Goal: Task Accomplishment & Management: Manage account settings

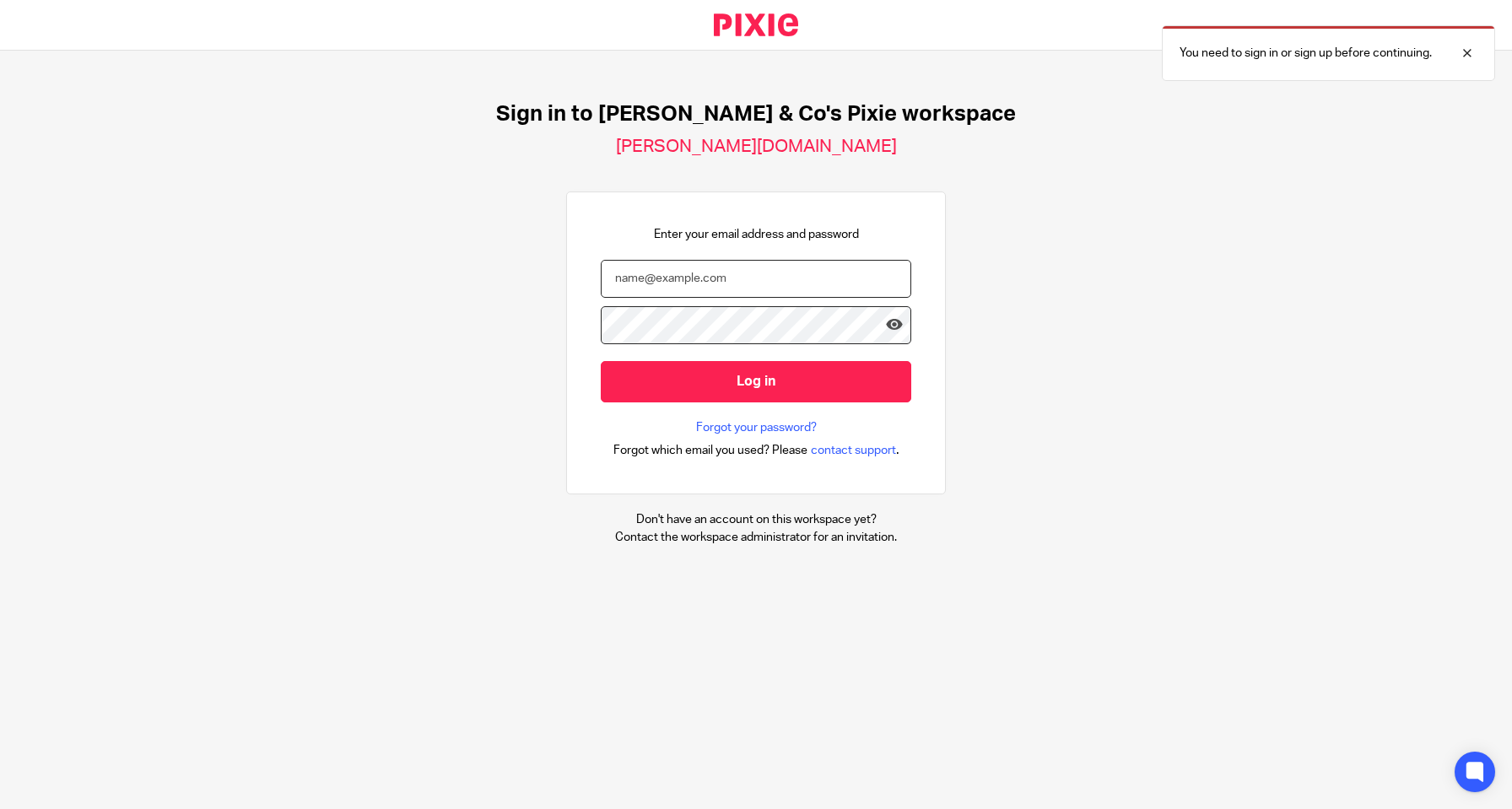
type input "[EMAIL_ADDRESS][DOMAIN_NAME]"
click at [756, 379] on input "Log in" at bounding box center [755, 381] width 310 height 42
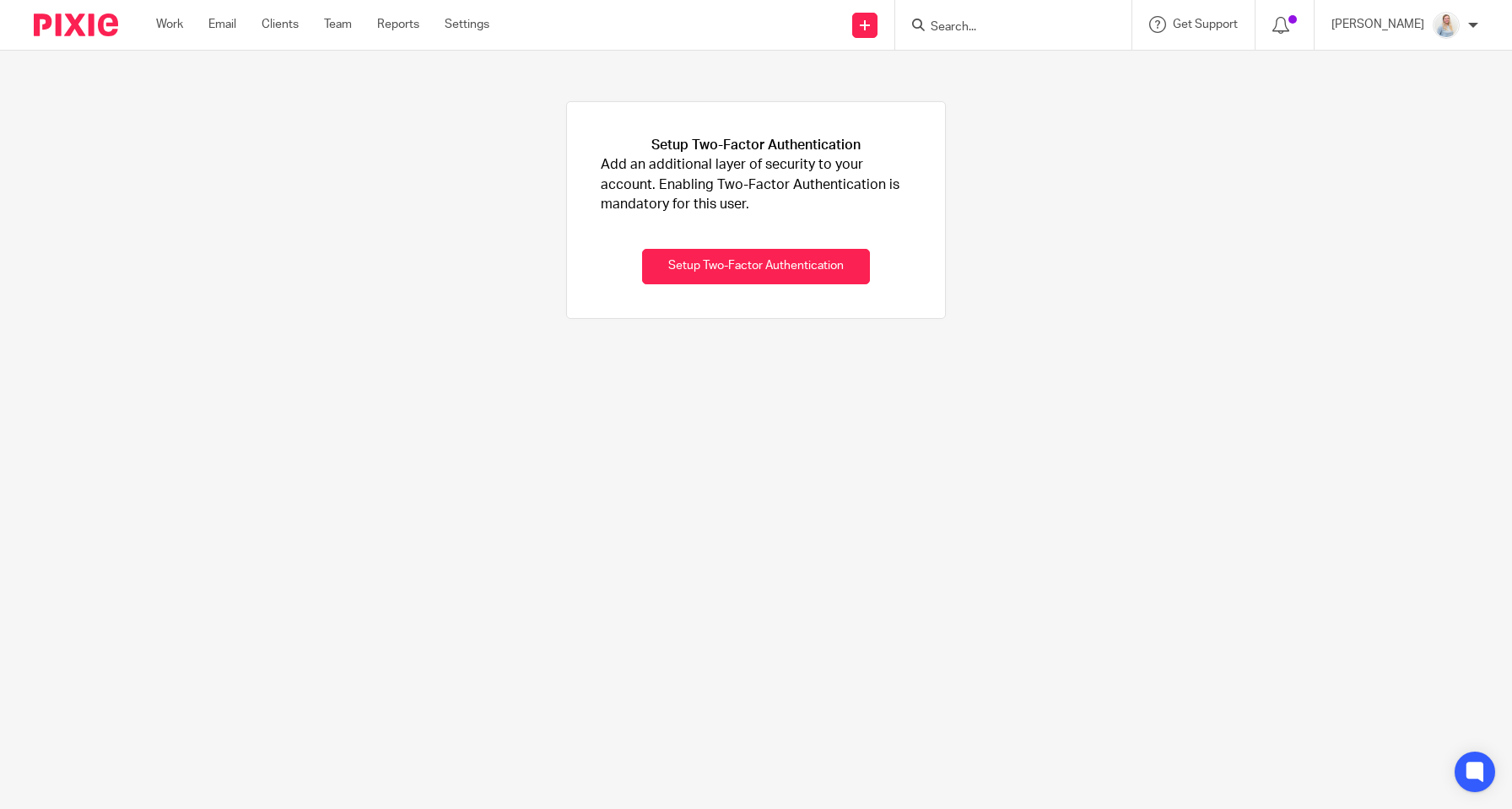
click at [1449, 30] on img at bounding box center [1446, 25] width 27 height 27
click at [345, 24] on link "Team" at bounding box center [338, 24] width 28 height 17
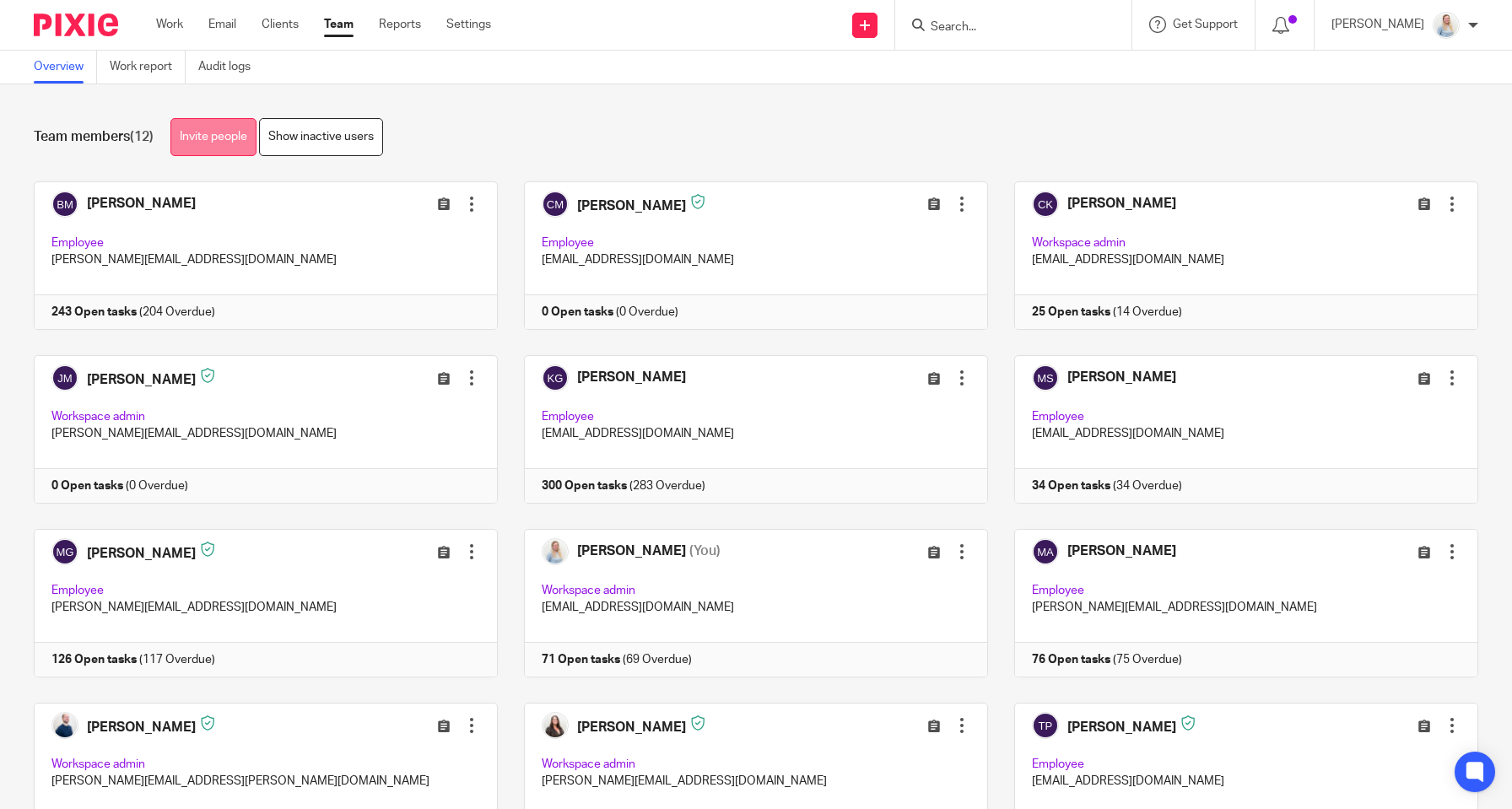
click at [210, 146] on link "Invite people" at bounding box center [213, 137] width 86 height 38
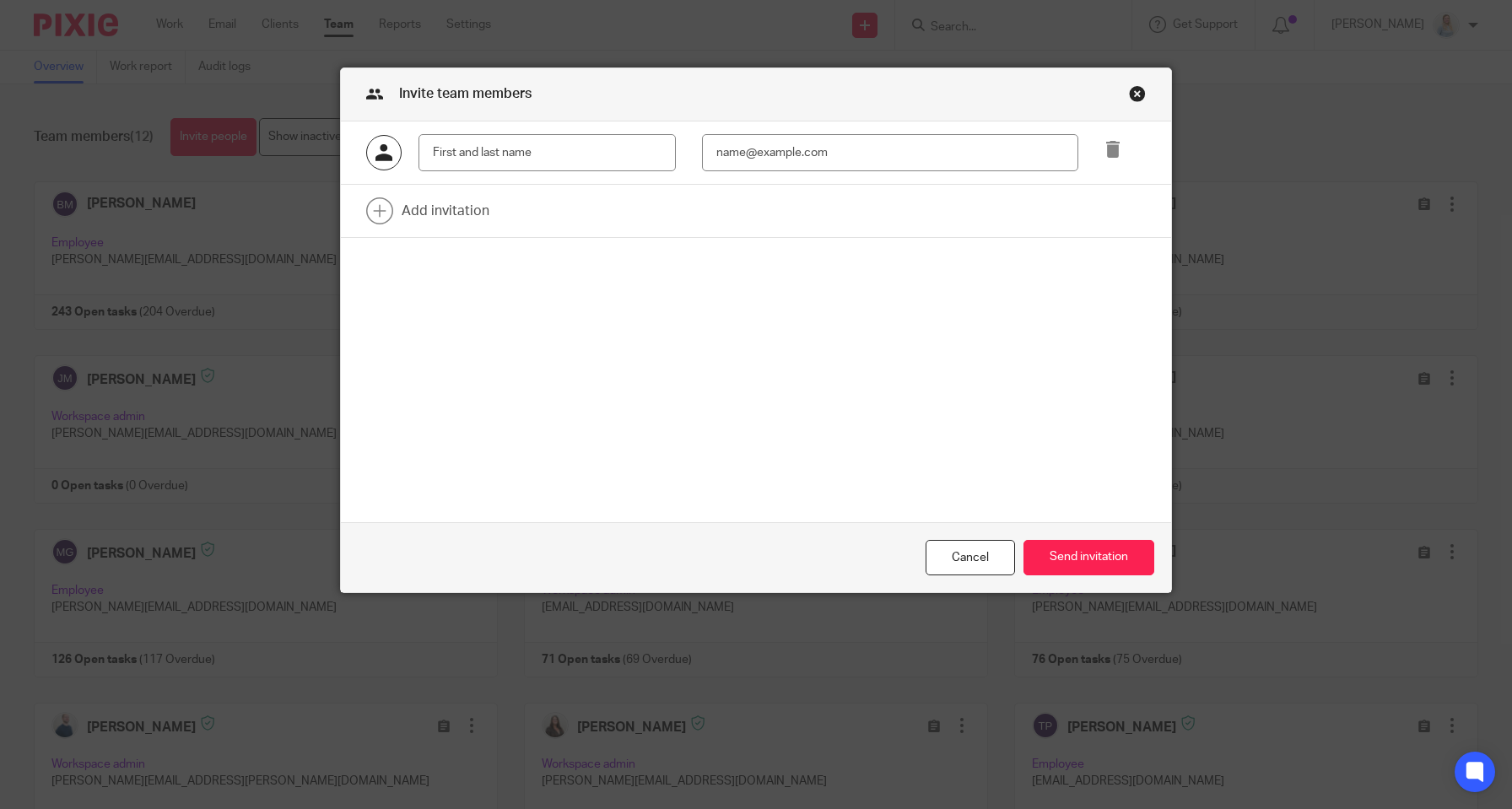
click at [529, 155] on input "text" at bounding box center [547, 153] width 258 height 38
type input "Jake Crawford"
type input "jake.c@dtbc.co.uk"
click at [653, 110] on div "Invite team members" at bounding box center [756, 95] width 831 height 53
click at [1069, 553] on button "Send invitation" at bounding box center [1088, 558] width 131 height 36
